Goal: Task Accomplishment & Management: Manage account settings

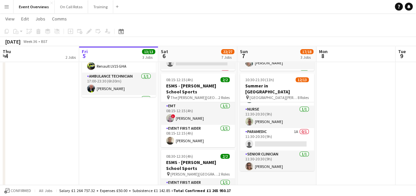
scroll to position [134, 0]
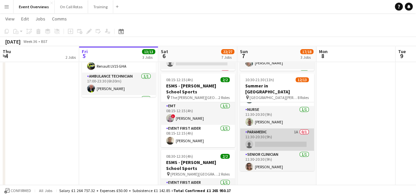
click at [286, 129] on app-card-role "Paramedic 1A 0/1 11:30-20:30 (9h) single-neutral-actions" at bounding box center [277, 140] width 74 height 22
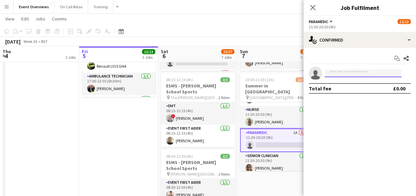
click at [345, 72] on input at bounding box center [362, 73] width 77 height 8
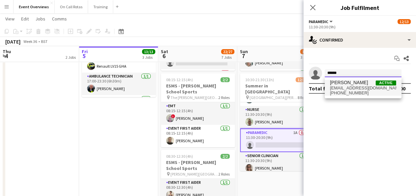
type input "******"
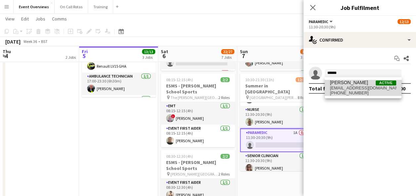
click at [354, 90] on span "[EMAIL_ADDRESS][DOMAIN_NAME]" at bounding box center [363, 88] width 66 height 5
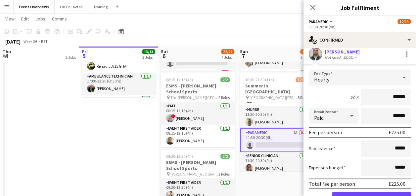
scroll to position [53, 0]
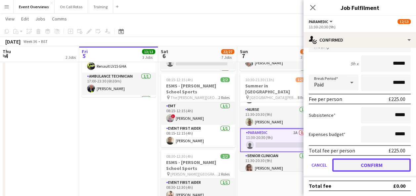
click at [370, 163] on button "Confirm" at bounding box center [371, 165] width 78 height 13
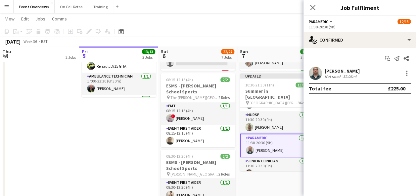
scroll to position [0, 0]
click at [312, 6] on icon "Close pop-in" at bounding box center [312, 7] width 6 height 6
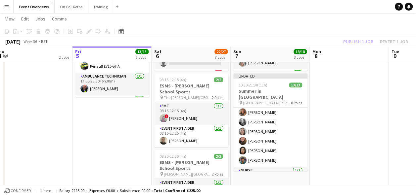
scroll to position [0, 165]
drag, startPoint x: 376, startPoint y: 83, endPoint x: 365, endPoint y: 39, distance: 45.0
click at [365, 39] on div "Publish 1 job Revert 1 job" at bounding box center [375, 41] width 81 height 9
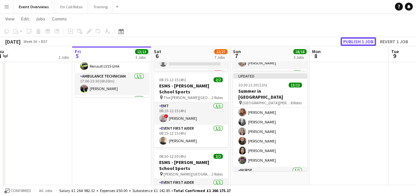
click at [360, 41] on button "Publish 1 job" at bounding box center [357, 41] width 35 height 9
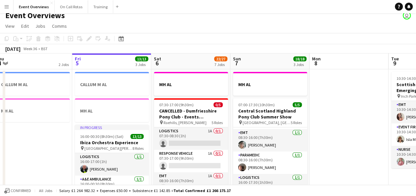
scroll to position [0, 0]
